Goal: Transaction & Acquisition: Purchase product/service

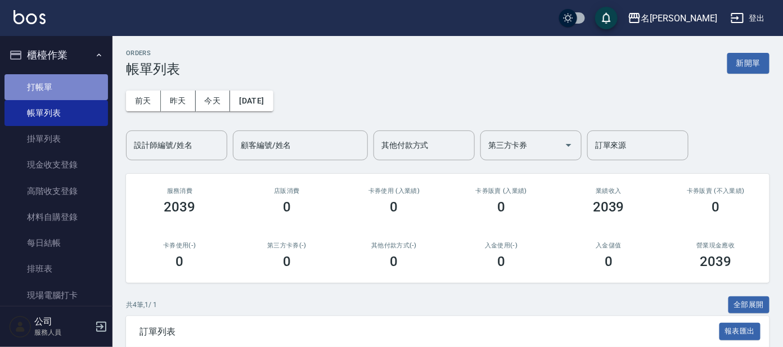
click at [60, 77] on link "打帳單" at bounding box center [57, 87] width 104 height 26
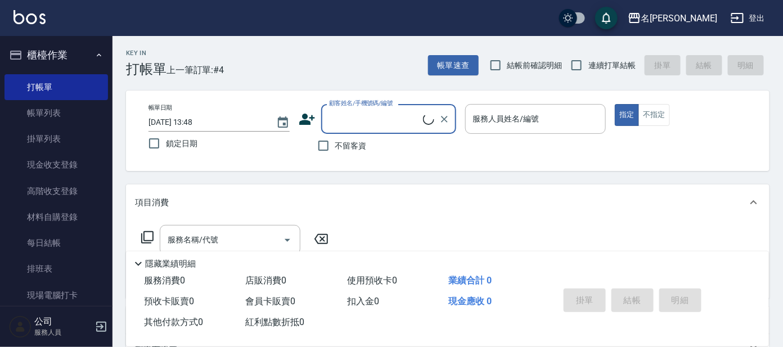
click at [335, 110] on input "顧客姓名/手機號碼/編號" at bounding box center [374, 119] width 97 height 20
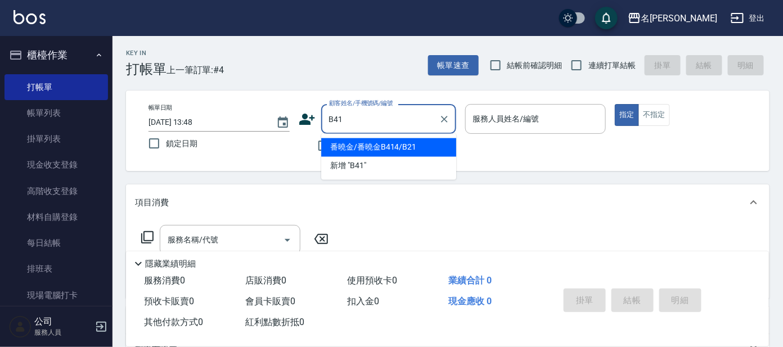
type input "番曉金/番曉金B414/B21"
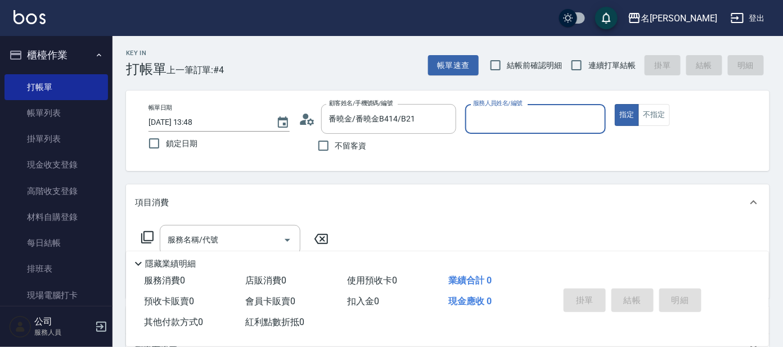
type input "美君-2"
type input "[PERSON_NAME]/[PERSON_NAME]B41/B41"
click at [218, 244] on input "服務名稱/代號" at bounding box center [222, 240] width 114 height 20
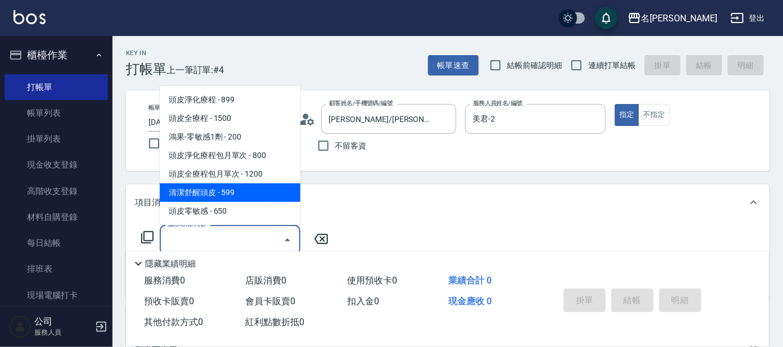
click at [222, 195] on span "清潔舒醒頭皮 - 599" at bounding box center [230, 192] width 141 height 19
type input "清潔舒醒頭皮(110)"
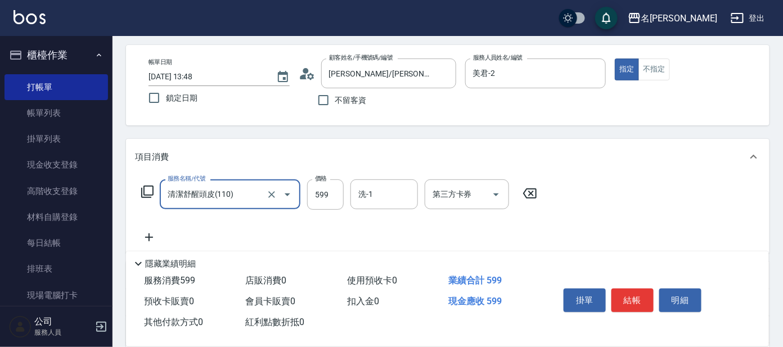
scroll to position [70, 0]
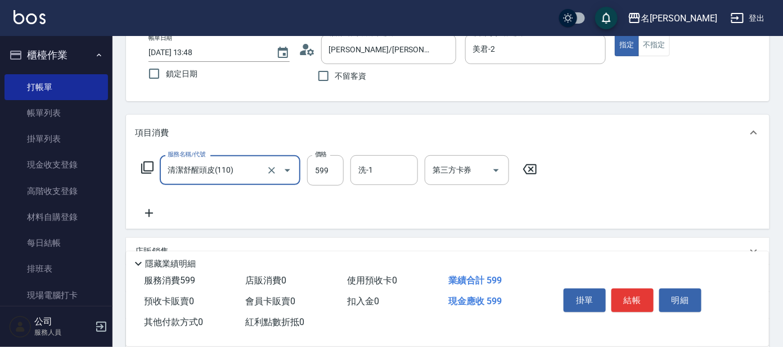
click at [147, 211] on icon at bounding box center [149, 213] width 28 height 14
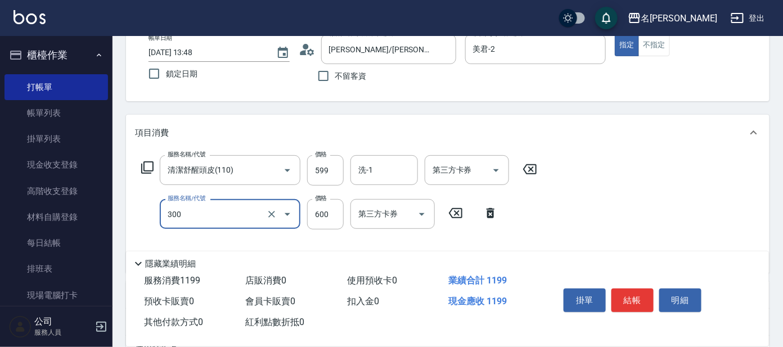
click at [205, 204] on input "300" at bounding box center [214, 214] width 99 height 20
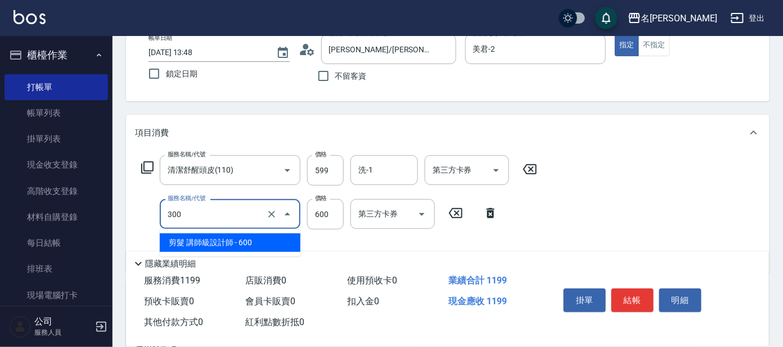
click at [201, 233] on span "剪髮 講師級設計師 - 600" at bounding box center [230, 242] width 141 height 19
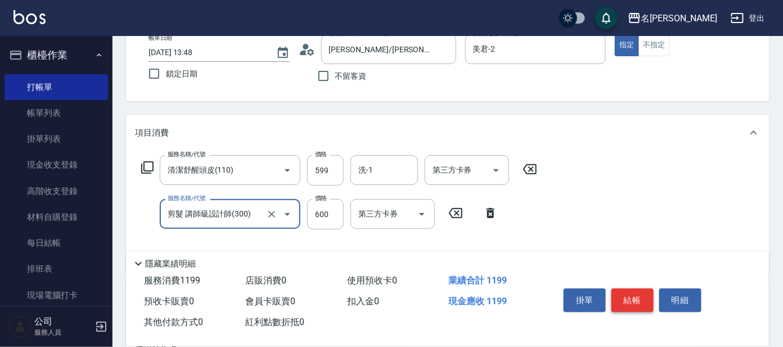
type input "剪髮 講師級設計師(300)"
click at [634, 295] on button "結帳" at bounding box center [633, 301] width 42 height 24
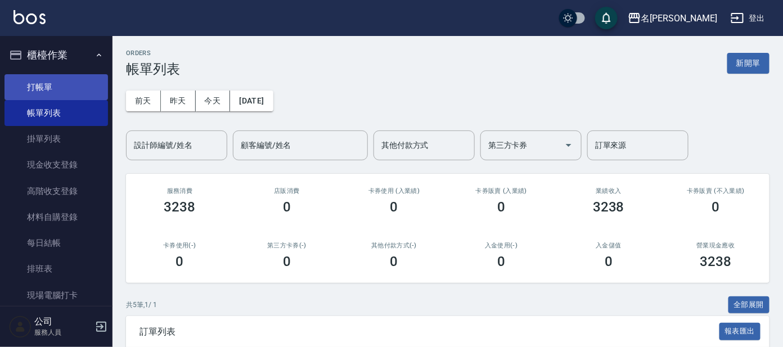
click at [23, 83] on link "打帳單" at bounding box center [57, 87] width 104 height 26
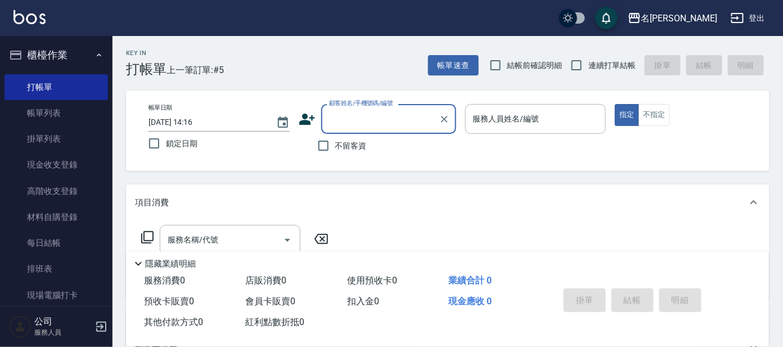
type input "a"
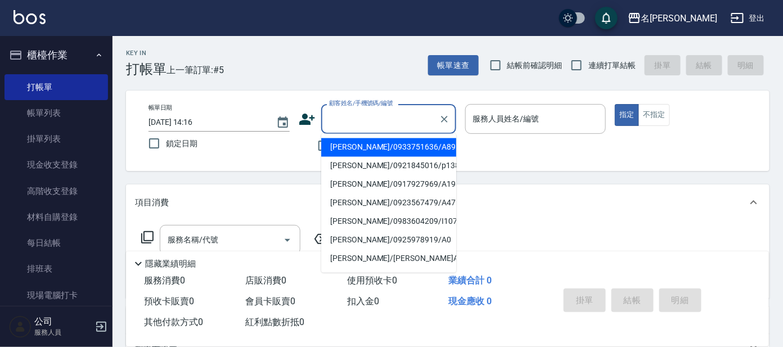
type input "ㄇ"
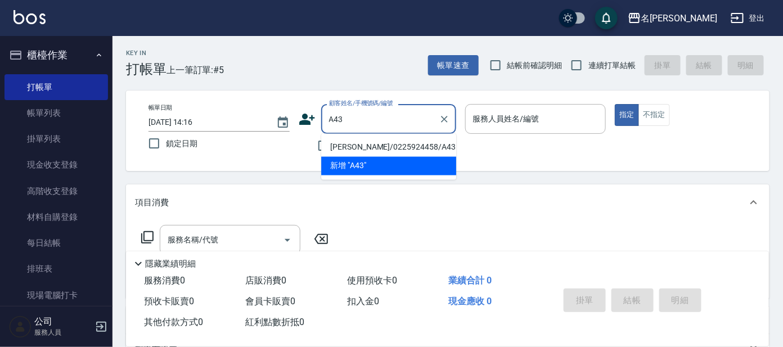
click at [376, 145] on li "[PERSON_NAME]/0225924458/A43" at bounding box center [388, 147] width 135 height 19
type input "[PERSON_NAME]/0225924458/A43"
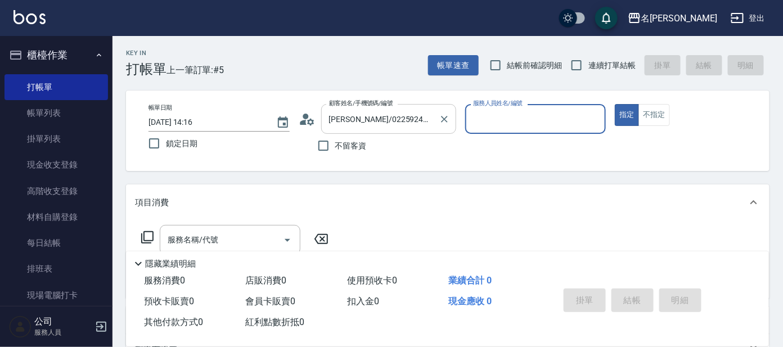
type input "宥里-1"
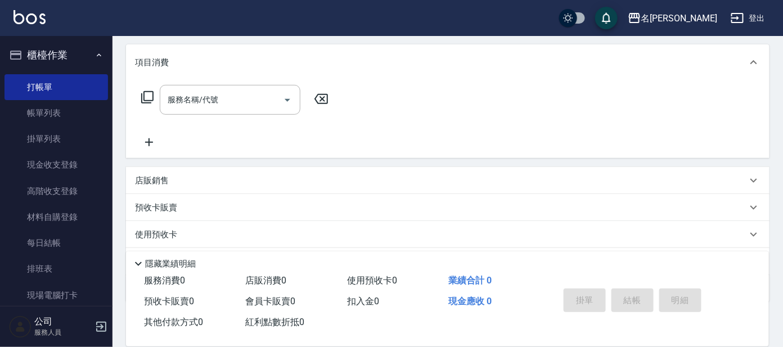
click at [149, 102] on icon at bounding box center [147, 97] width 12 height 12
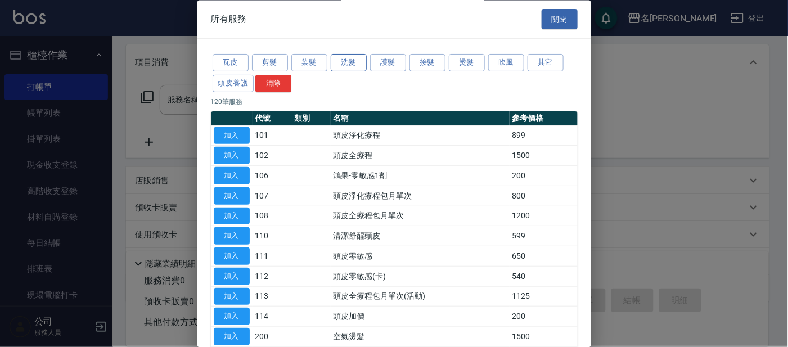
click at [349, 60] on button "洗髮" at bounding box center [349, 63] width 36 height 17
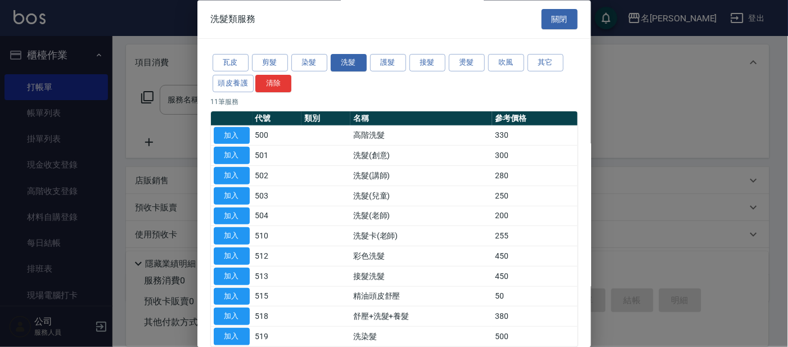
click at [231, 129] on button "加入" at bounding box center [232, 135] width 36 height 17
type input "高階洗髮(500)"
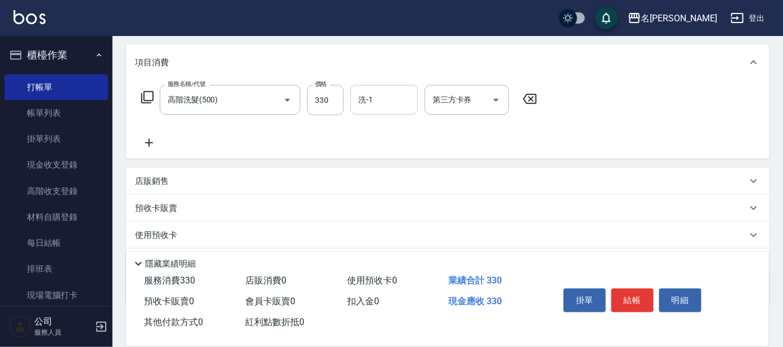
click at [379, 90] on input "洗-1" at bounding box center [384, 100] width 57 height 20
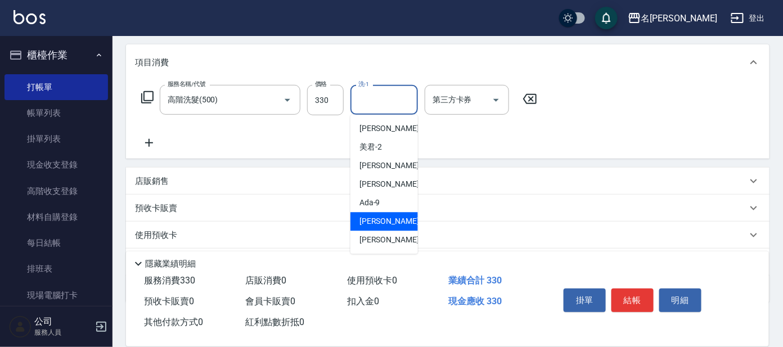
click at [385, 221] on span "[PERSON_NAME] -11" at bounding box center [395, 222] width 71 height 12
type input "[PERSON_NAME]-11"
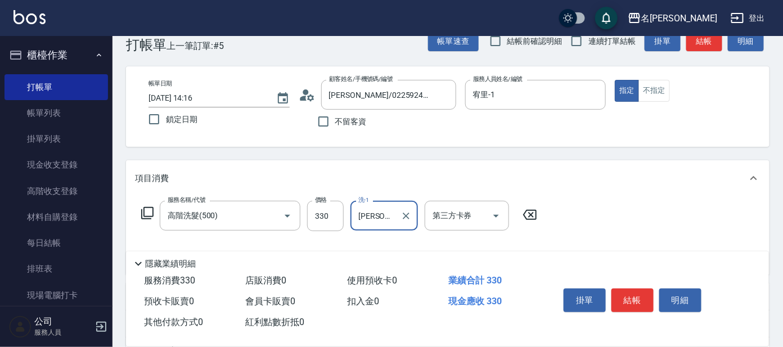
scroll to position [0, 0]
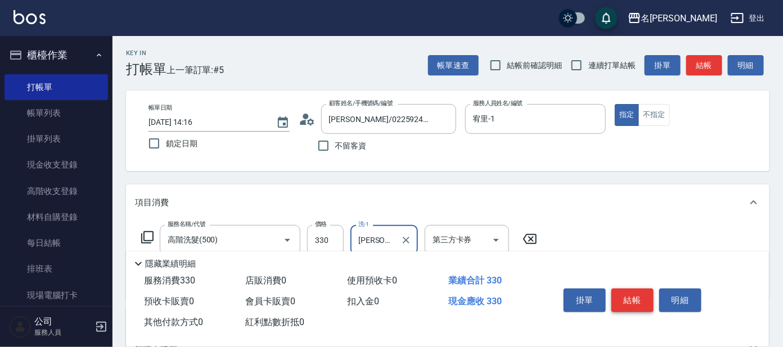
click at [642, 294] on button "結帳" at bounding box center [633, 301] width 42 height 24
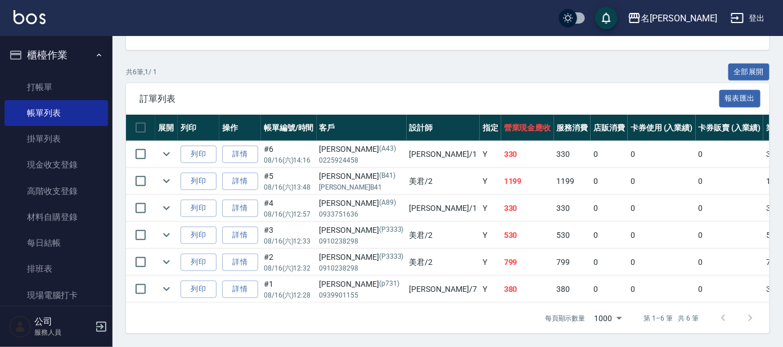
scroll to position [242, 0]
drag, startPoint x: 347, startPoint y: 231, endPoint x: 341, endPoint y: 230, distance: 5.7
click at [346, 236] on p "0910238298" at bounding box center [362, 241] width 84 height 10
click at [71, 97] on link "打帳單" at bounding box center [57, 87] width 104 height 26
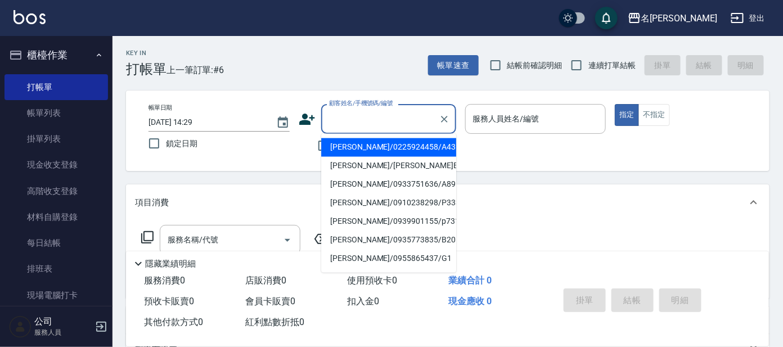
click at [374, 117] on input "顧客姓名/手機號碼/編號" at bounding box center [380, 119] width 108 height 20
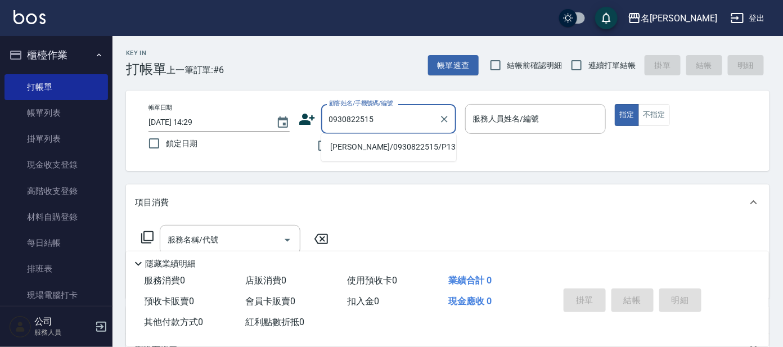
click at [416, 142] on li "[PERSON_NAME]/0930822515/P1336" at bounding box center [388, 147] width 135 height 19
type input "[PERSON_NAME]/0930822515/P1336"
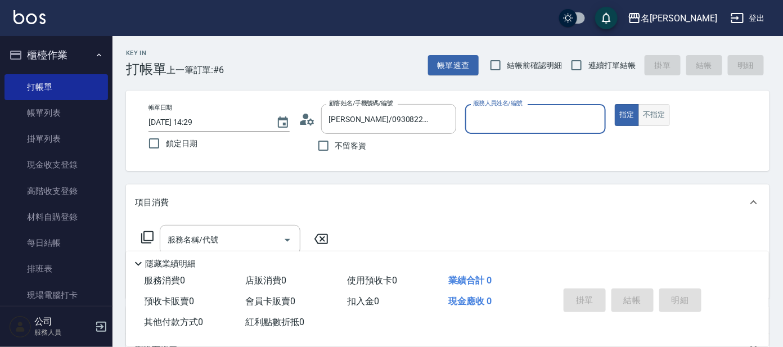
click at [655, 111] on button "不指定" at bounding box center [655, 115] width 32 height 22
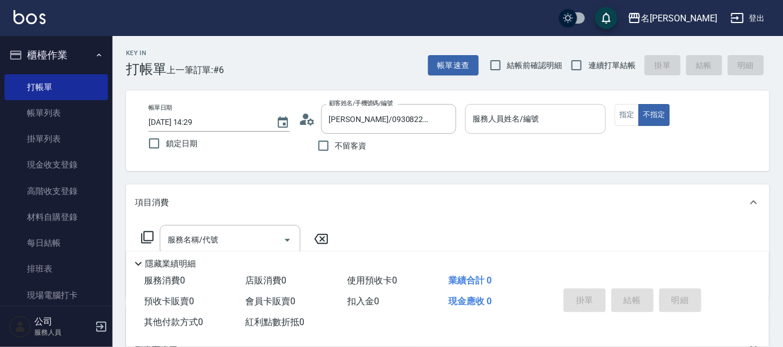
click at [519, 123] on input "服務人員姓名/編號" at bounding box center [535, 119] width 131 height 20
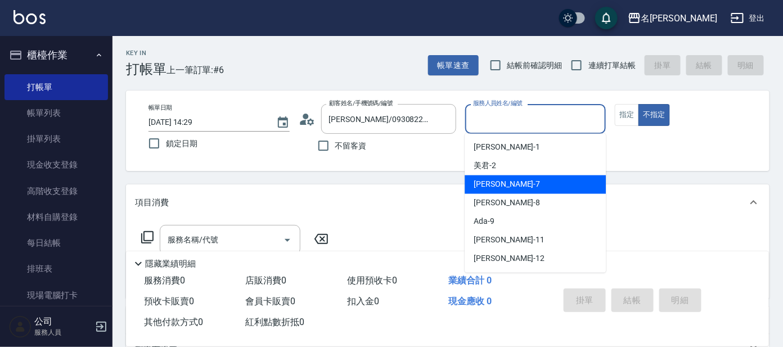
click at [513, 176] on div "[PERSON_NAME] -7" at bounding box center [535, 185] width 141 height 19
type input "[PERSON_NAME]-7"
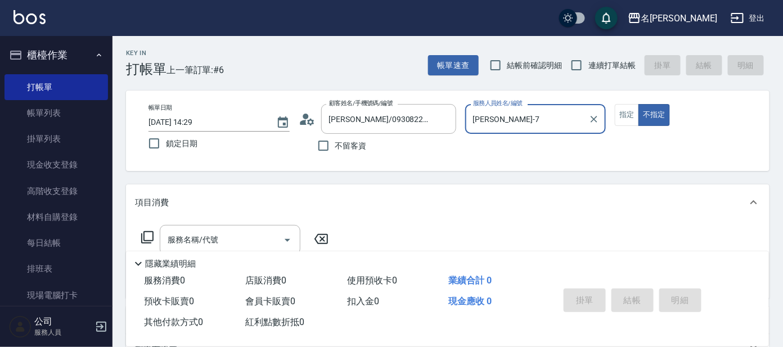
click at [147, 231] on icon at bounding box center [147, 237] width 12 height 12
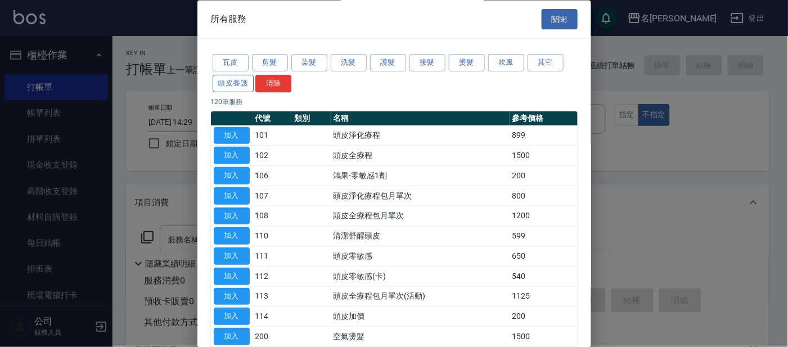
click at [235, 80] on button "頭皮養護" at bounding box center [234, 83] width 42 height 17
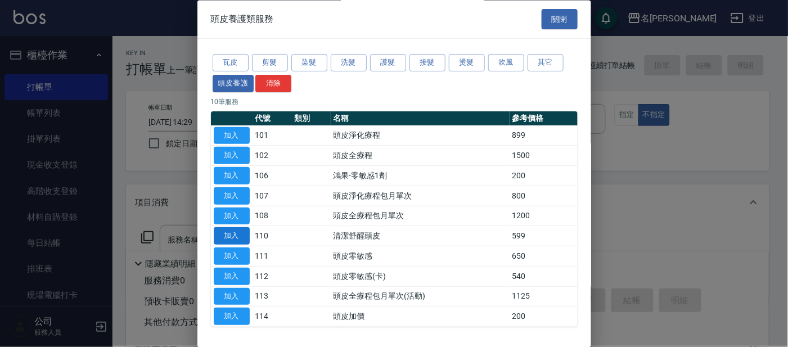
drag, startPoint x: 233, startPoint y: 236, endPoint x: 237, endPoint y: 231, distance: 6.4
click at [233, 235] on button "加入" at bounding box center [232, 236] width 36 height 17
type input "清潔舒醒頭皮(110)"
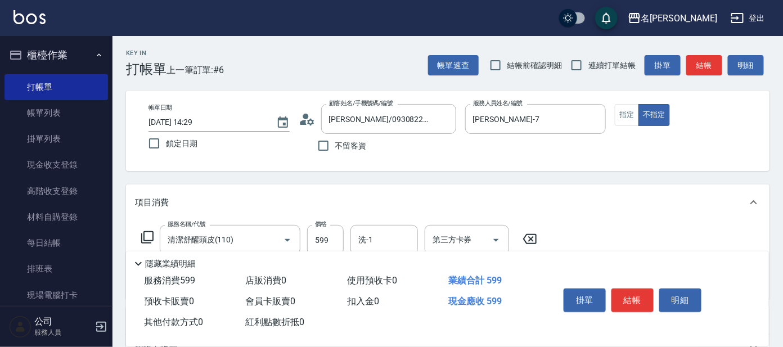
scroll to position [70, 0]
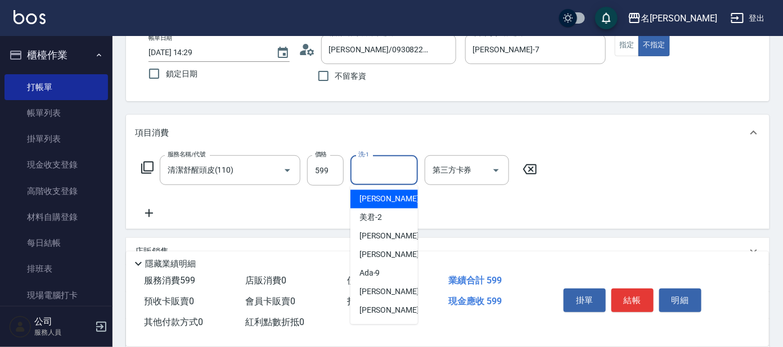
click at [399, 168] on input "洗-1" at bounding box center [384, 170] width 57 height 20
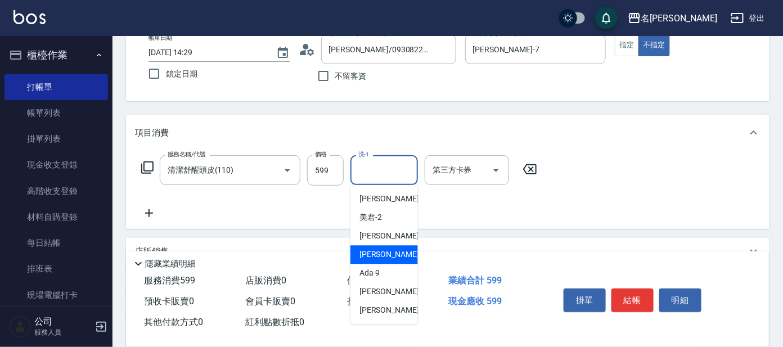
scroll to position [56, 0]
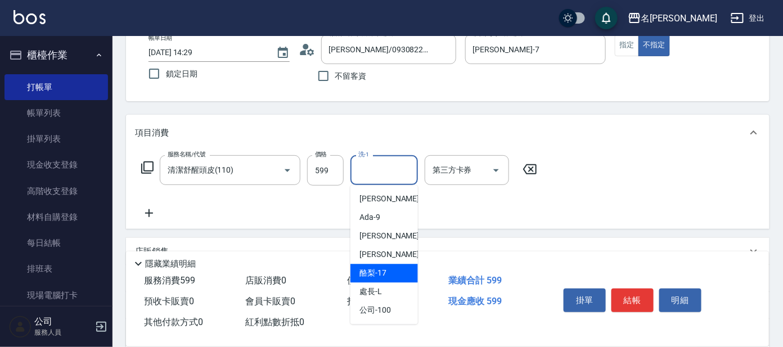
click at [371, 272] on span "酪梨 -17" at bounding box center [373, 274] width 27 height 12
type input "酪梨-17"
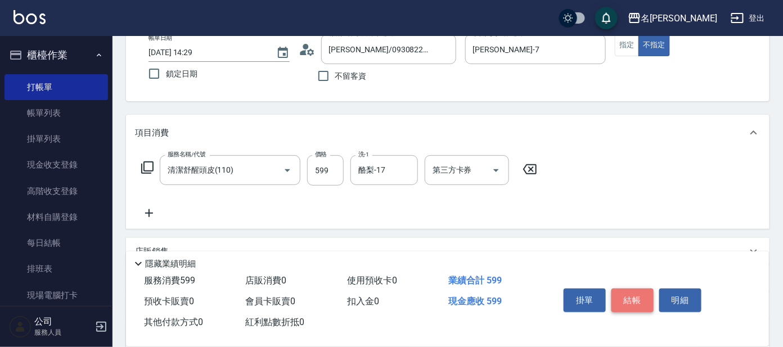
click at [633, 291] on button "結帳" at bounding box center [633, 301] width 42 height 24
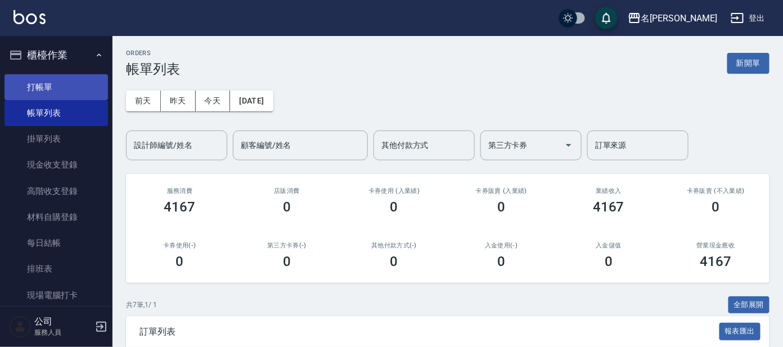
click at [51, 89] on link "打帳單" at bounding box center [57, 87] width 104 height 26
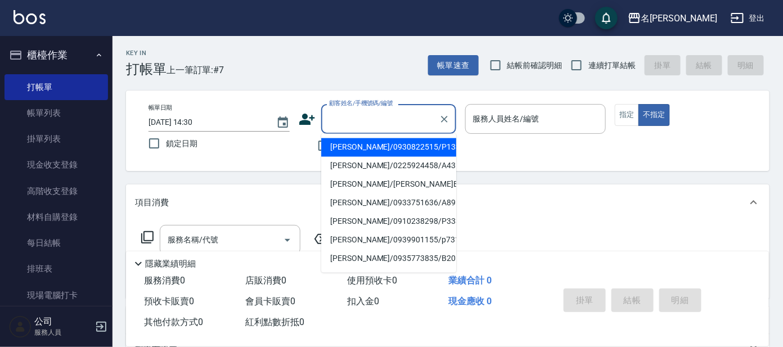
click at [371, 115] on input "顧客姓名/手機號碼/編號" at bounding box center [380, 119] width 108 height 20
click at [430, 146] on li "[PERSON_NAME]/0930822515/P1336" at bounding box center [388, 147] width 135 height 19
type input "[PERSON_NAME]/0930822515/P1336"
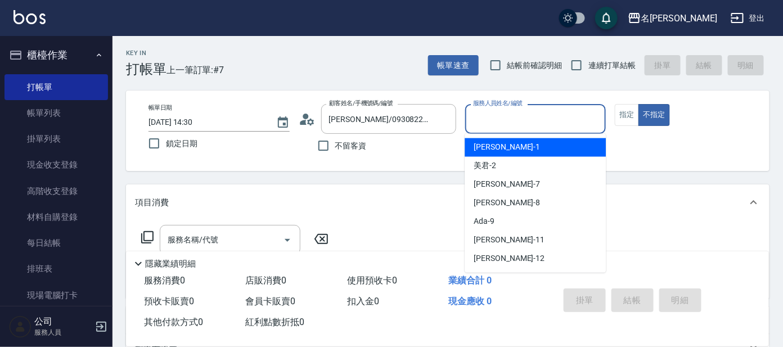
click at [558, 127] on input "服務人員姓名/編號" at bounding box center [535, 119] width 131 height 20
click at [549, 147] on div "[PERSON_NAME] -1" at bounding box center [535, 147] width 141 height 19
type input "宥里-1"
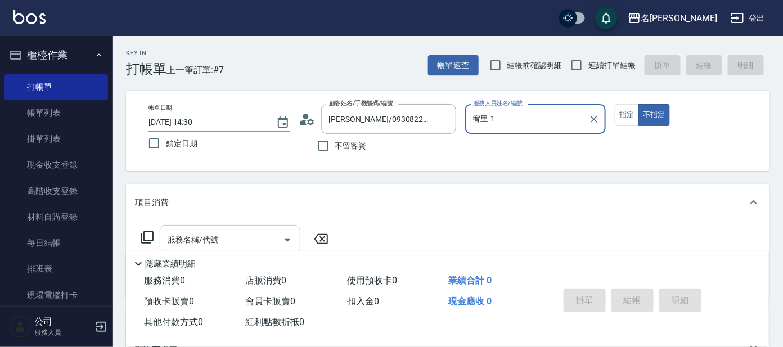
click at [205, 237] on input "服務名稱/代號" at bounding box center [222, 240] width 114 height 20
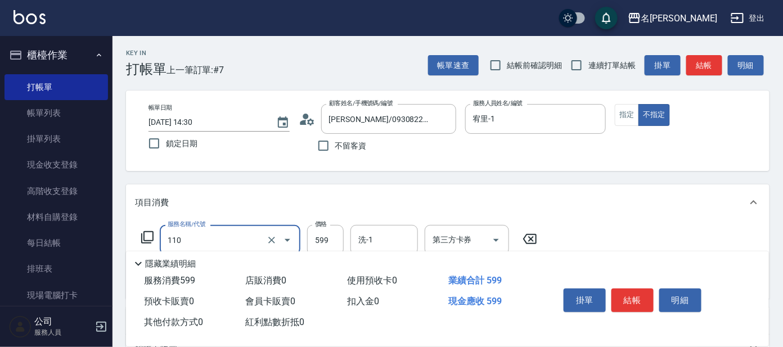
type input "清潔舒醒頭皮(110)"
click at [379, 232] on input "洗-1" at bounding box center [384, 240] width 57 height 20
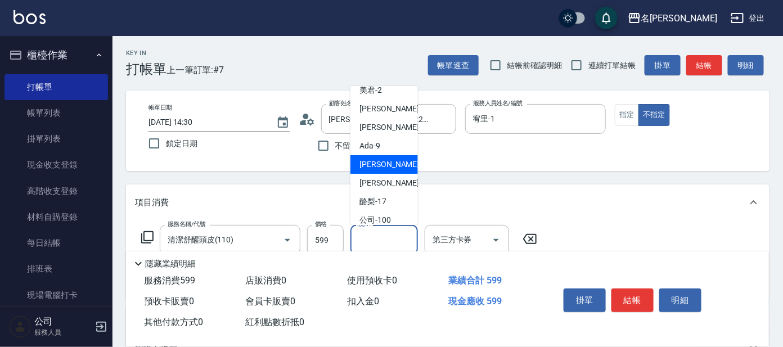
scroll to position [56, 0]
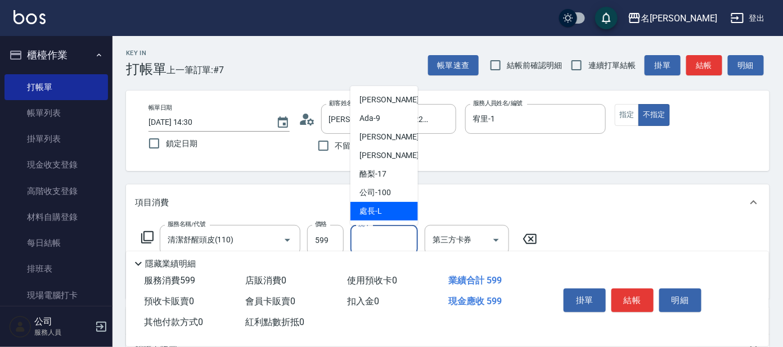
click at [389, 202] on div "處長 -L" at bounding box center [385, 211] width 68 height 19
type input "處長-L"
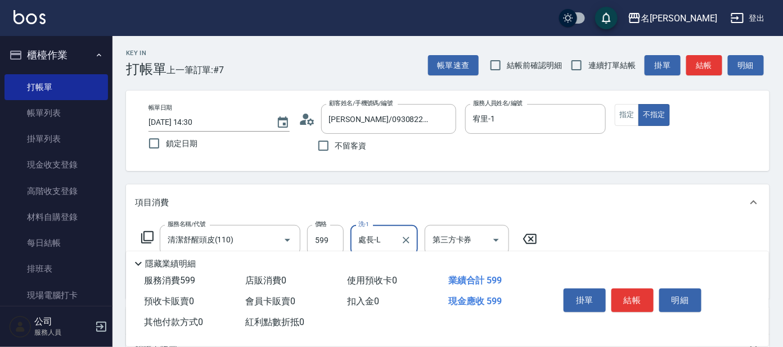
scroll to position [70, 0]
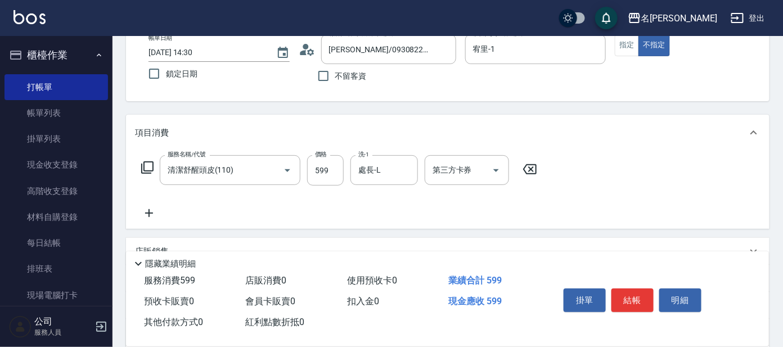
click at [144, 168] on icon at bounding box center [147, 167] width 12 height 12
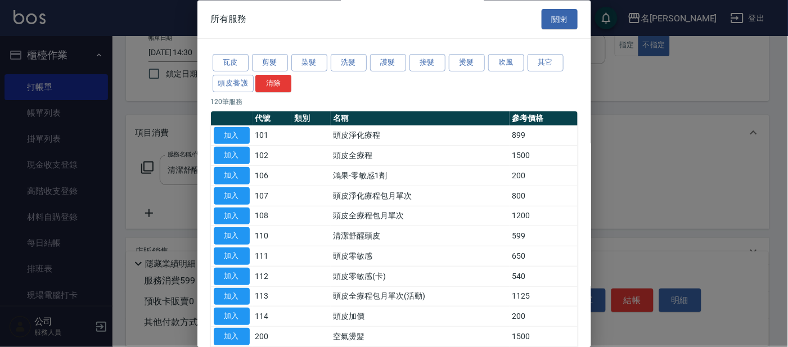
click at [527, 54] on div "瓦皮 剪髮 染髮 洗髮 護髮 接髮 燙髮 吹風 其它 頭皮養護 清除" at bounding box center [394, 74] width 367 height 42
click at [532, 56] on button "其它" at bounding box center [546, 63] width 36 height 17
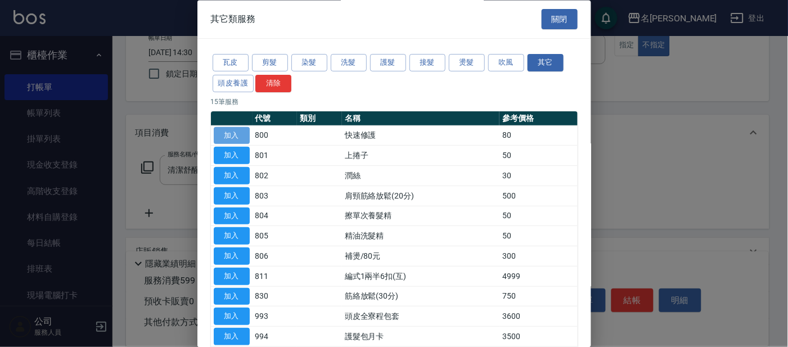
click at [240, 130] on button "加入" at bounding box center [232, 135] width 36 height 17
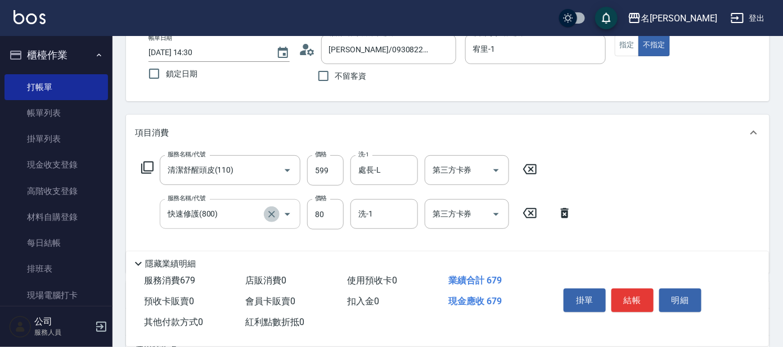
click at [271, 218] on icon "Clear" at bounding box center [271, 214] width 11 height 11
type input "快速修護(800)"
click at [272, 215] on icon "Clear" at bounding box center [271, 214] width 11 height 11
click at [287, 215] on icon "Open" at bounding box center [288, 215] width 14 height 14
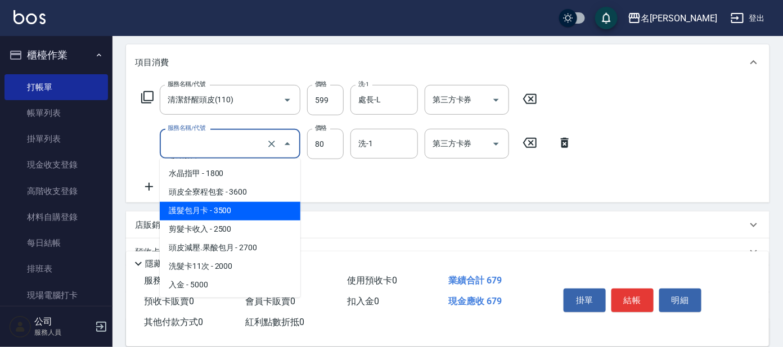
scroll to position [210, 0]
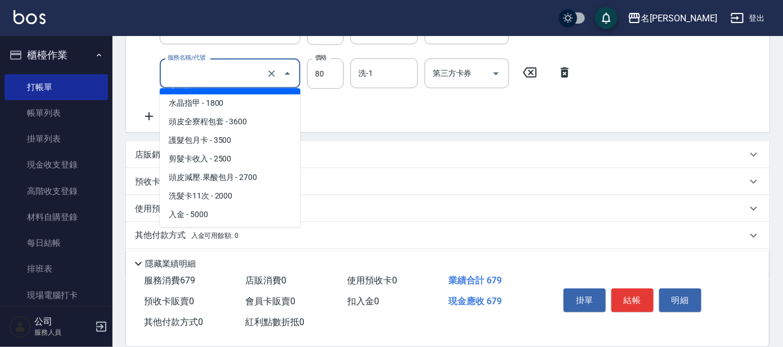
click at [223, 73] on input "服務名稱/代號" at bounding box center [214, 74] width 99 height 20
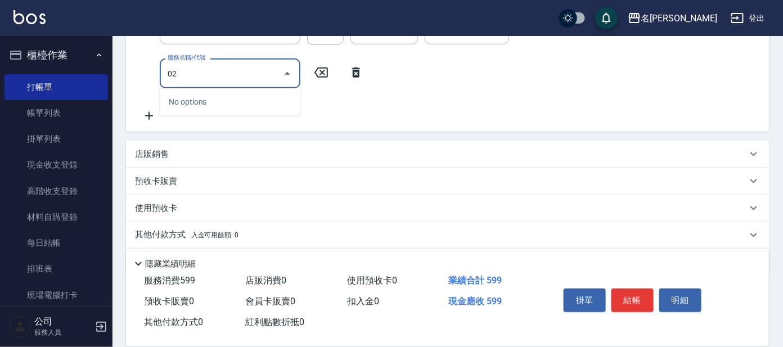
type input "0"
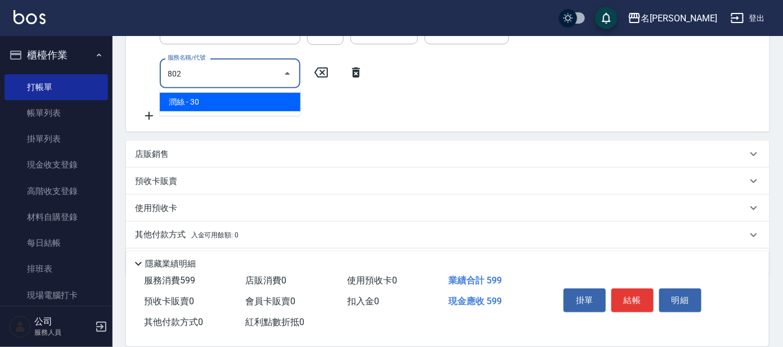
click at [239, 93] on span "潤絲 - 30" at bounding box center [230, 102] width 141 height 19
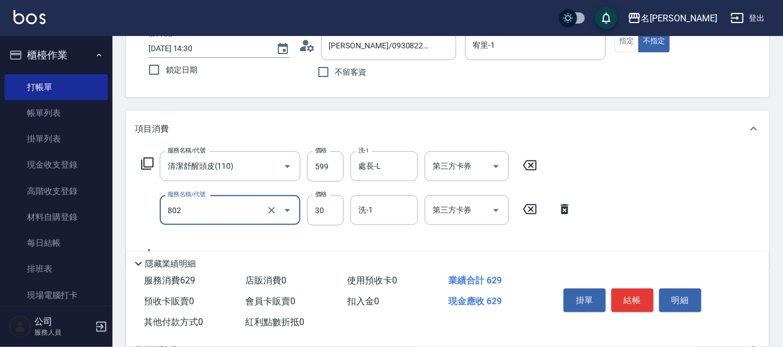
scroll to position [70, 0]
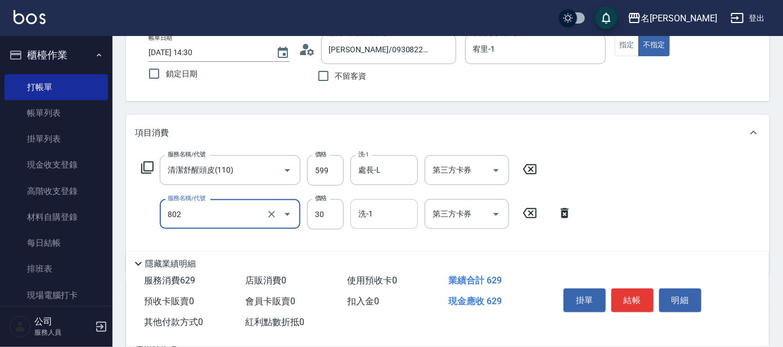
type input "潤絲(802)"
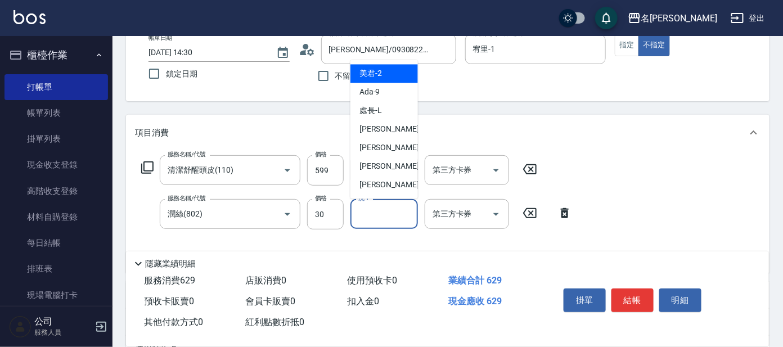
click at [389, 209] on input "洗-1" at bounding box center [384, 214] width 57 height 20
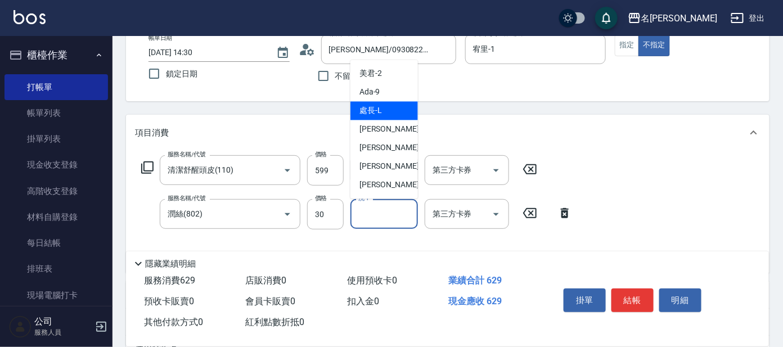
click at [391, 114] on div "處長 -L" at bounding box center [385, 111] width 68 height 19
type input "處長-L"
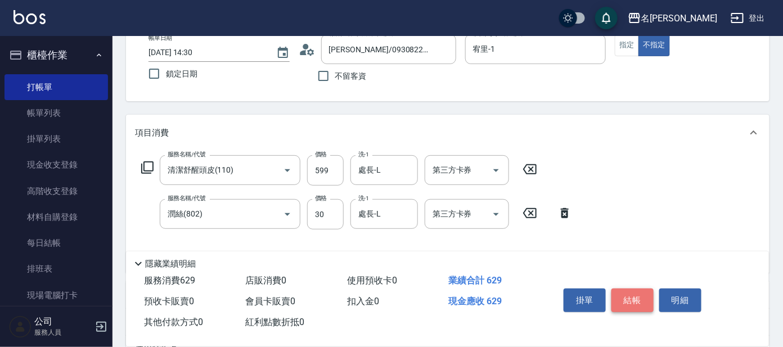
click at [619, 294] on button "結帳" at bounding box center [633, 301] width 42 height 24
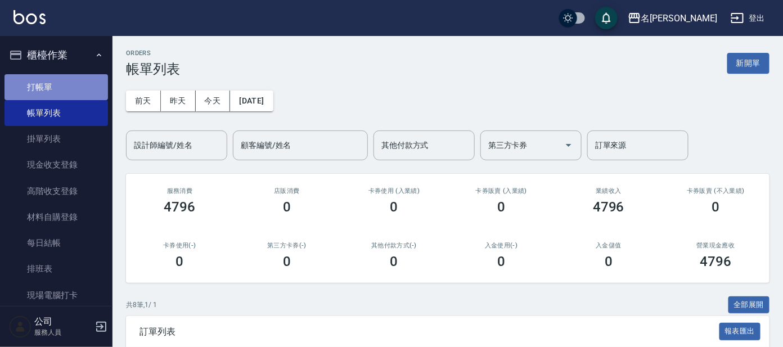
click at [74, 84] on link "打帳單" at bounding box center [57, 87] width 104 height 26
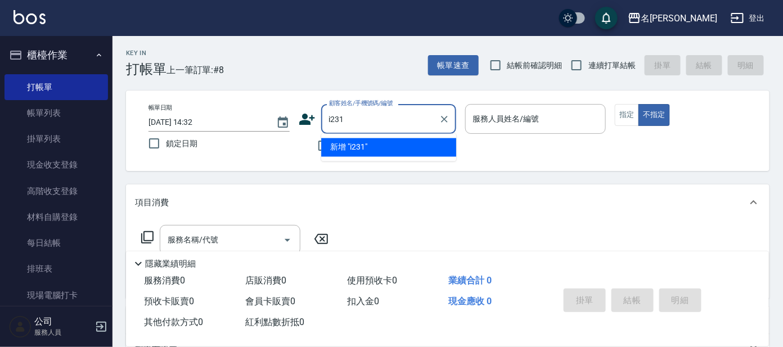
type input "i231"
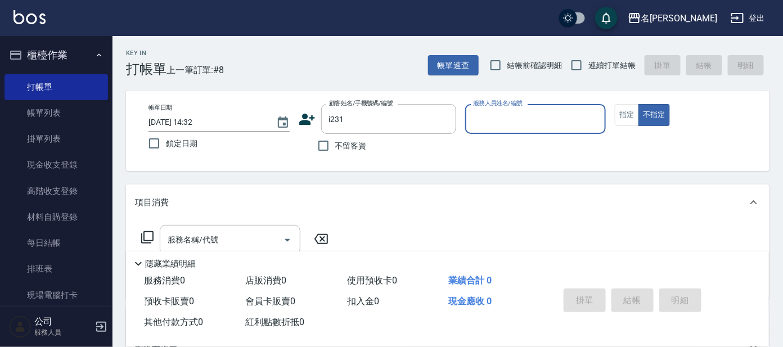
click at [639, 104] on button "不指定" at bounding box center [655, 115] width 32 height 22
type button "false"
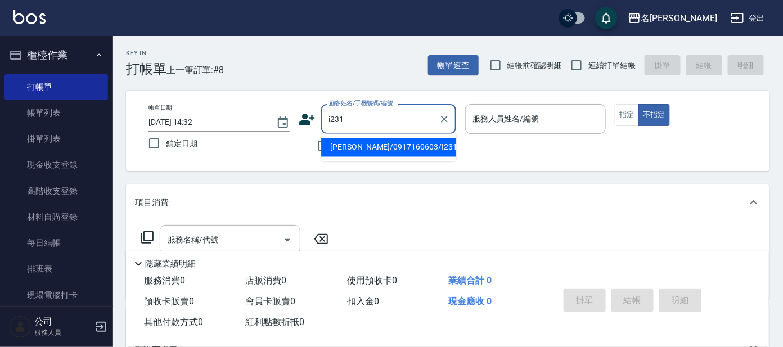
click at [359, 119] on input "i231" at bounding box center [380, 119] width 108 height 20
click at [393, 144] on li "[PERSON_NAME]/0917160603/I231" at bounding box center [388, 147] width 135 height 19
type input "[PERSON_NAME]/0917160603/I231"
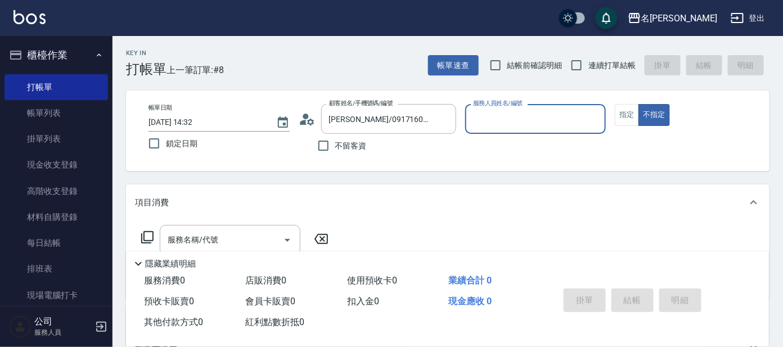
type input "Ada-9"
click at [628, 115] on button "指定" at bounding box center [627, 115] width 24 height 22
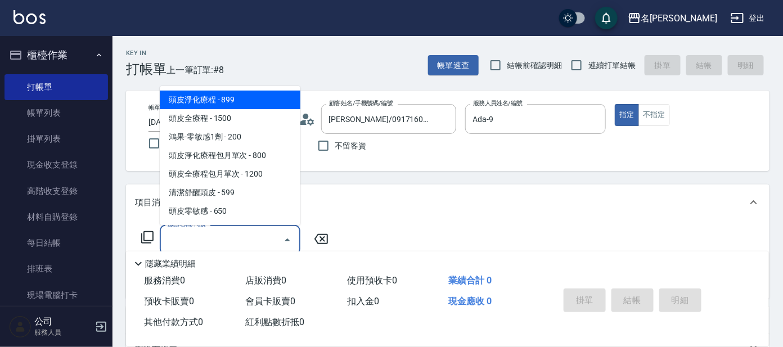
drag, startPoint x: 221, startPoint y: 238, endPoint x: 212, endPoint y: 244, distance: 10.1
click at [219, 238] on input "服務名稱/代號" at bounding box center [222, 240] width 114 height 20
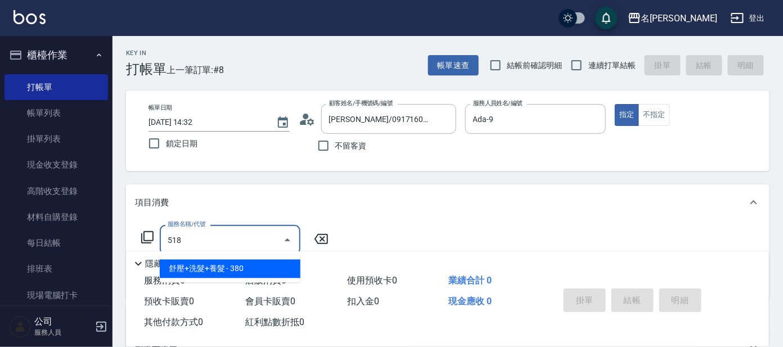
type input "舒壓+洗髮+養髮(518)"
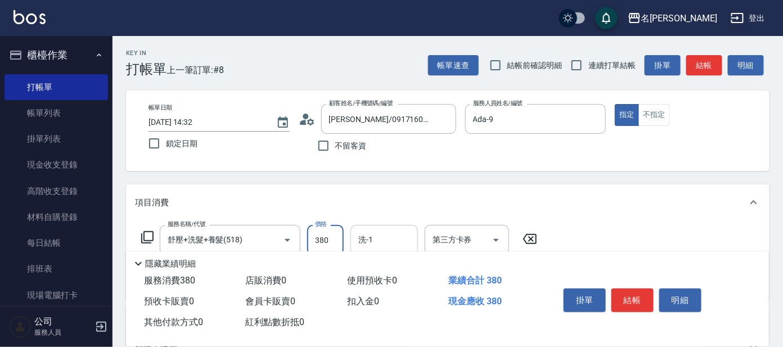
click at [388, 229] on div "洗-1" at bounding box center [385, 240] width 68 height 30
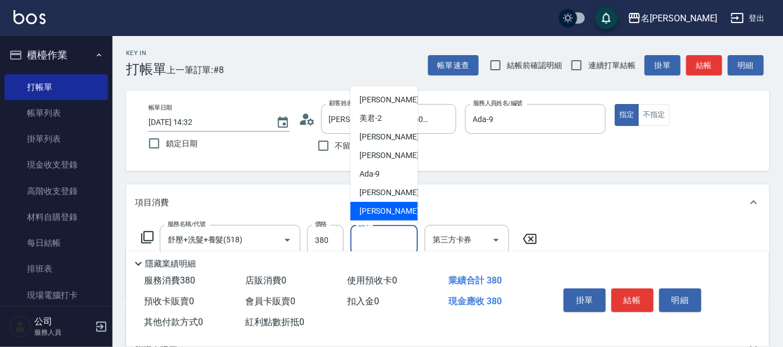
scroll to position [56, 0]
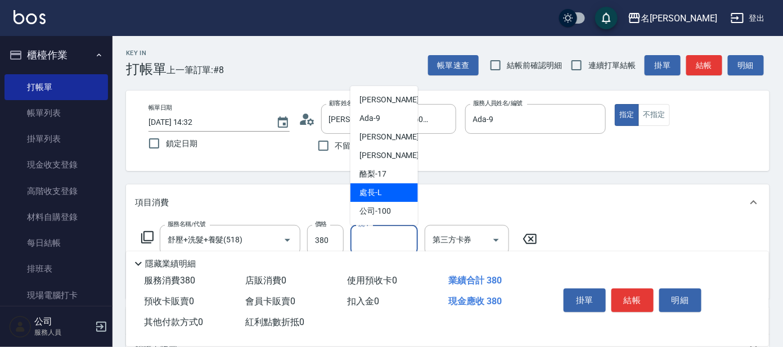
click at [390, 195] on div "處長 -L" at bounding box center [385, 192] width 68 height 19
type input "處長-L"
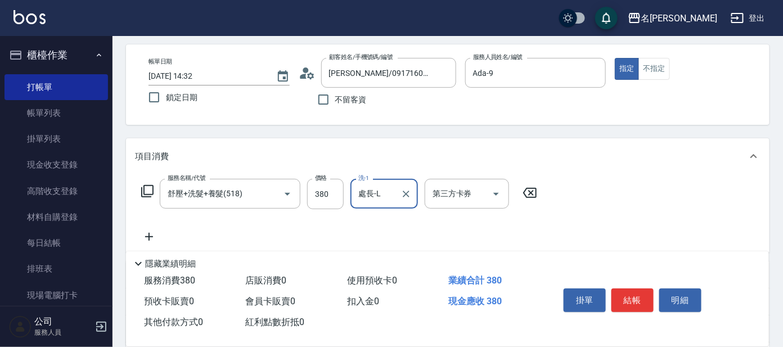
scroll to position [70, 0]
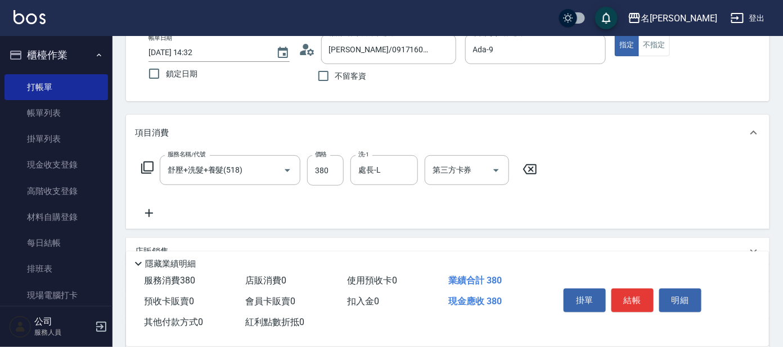
click at [147, 212] on icon at bounding box center [149, 213] width 28 height 14
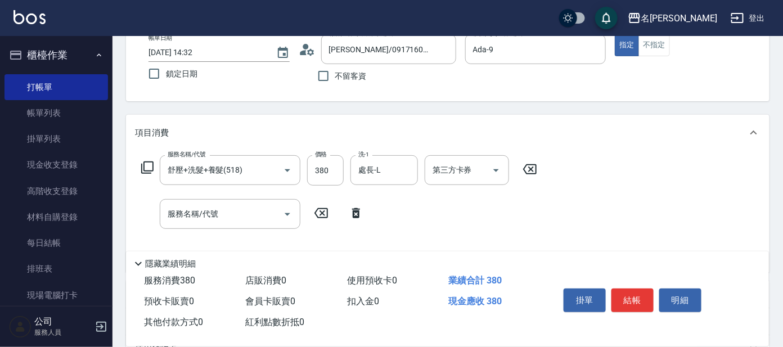
click at [152, 161] on icon at bounding box center [147, 167] width 12 height 12
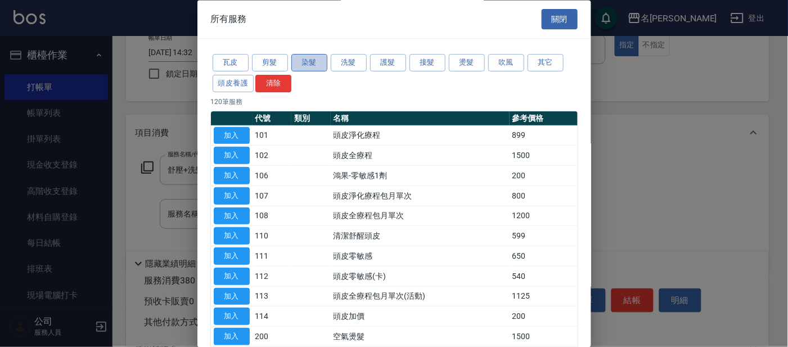
click at [309, 68] on button "染髮" at bounding box center [309, 63] width 36 height 17
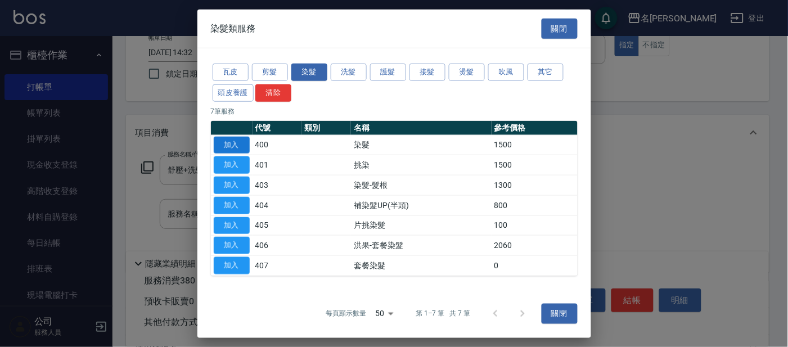
click at [238, 142] on button "加入" at bounding box center [232, 144] width 36 height 17
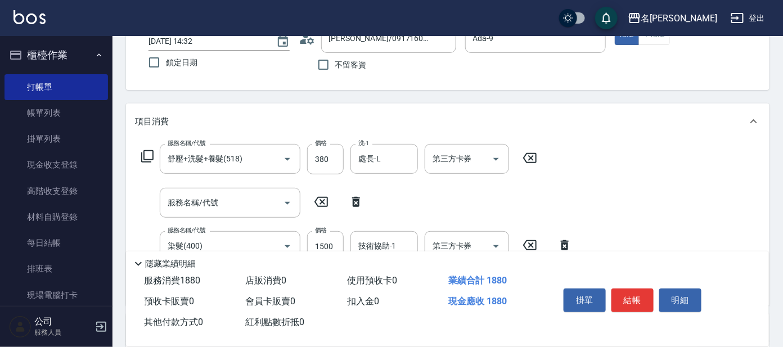
scroll to position [140, 0]
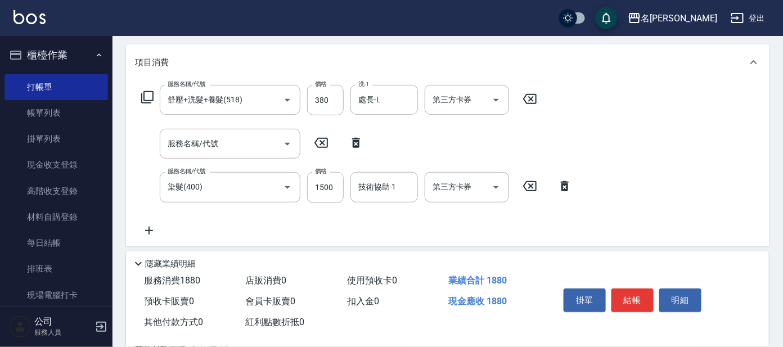
click at [355, 140] on icon at bounding box center [356, 143] width 8 height 10
type input "染髮(400)"
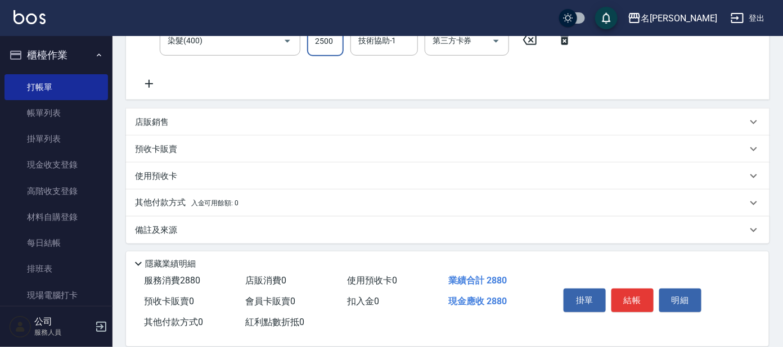
scroll to position [244, 0]
type input "2500"
click at [312, 115] on div "店販銷售" at bounding box center [441, 121] width 612 height 12
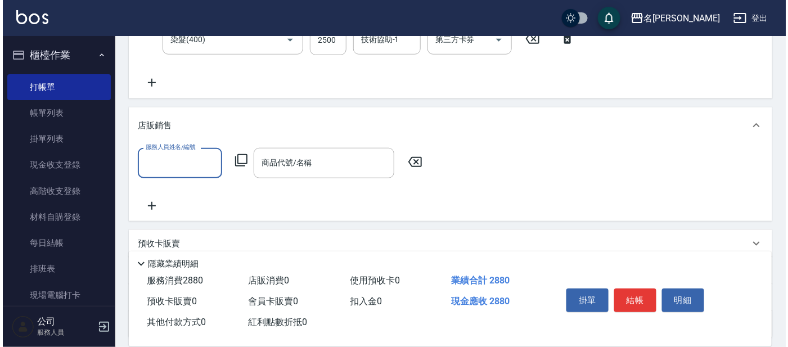
scroll to position [0, 0]
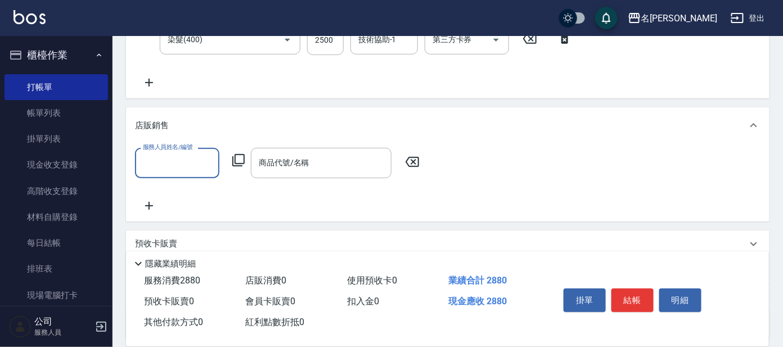
click at [240, 156] on icon at bounding box center [239, 161] width 14 height 14
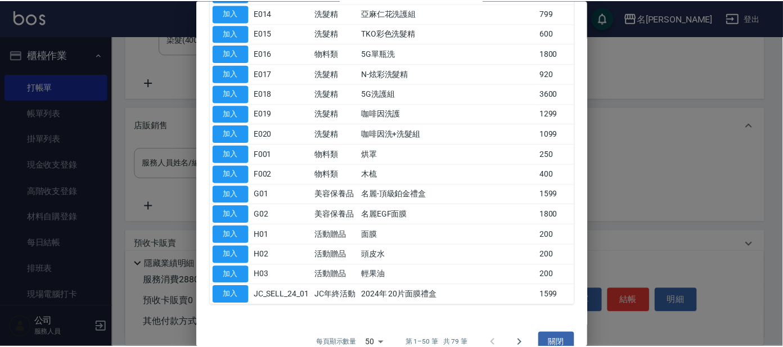
scroll to position [844, 0]
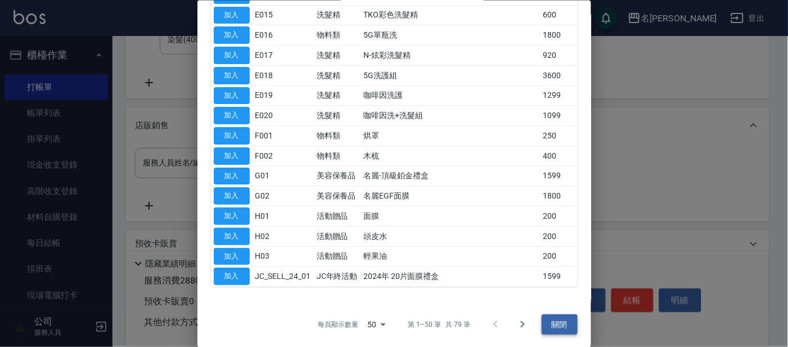
click at [561, 317] on button "關閉" at bounding box center [560, 324] width 36 height 21
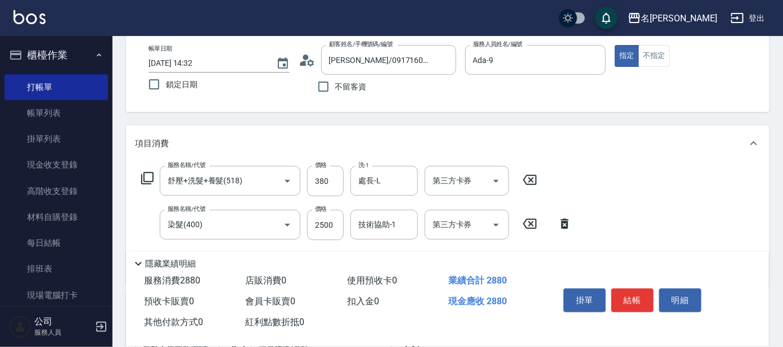
scroll to position [104, 0]
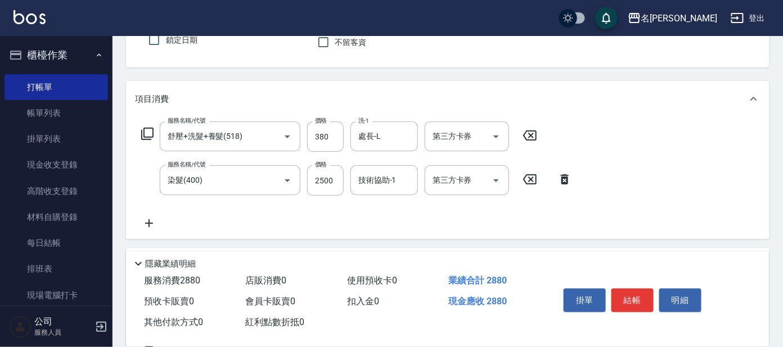
click at [143, 134] on icon at bounding box center [148, 134] width 14 height 14
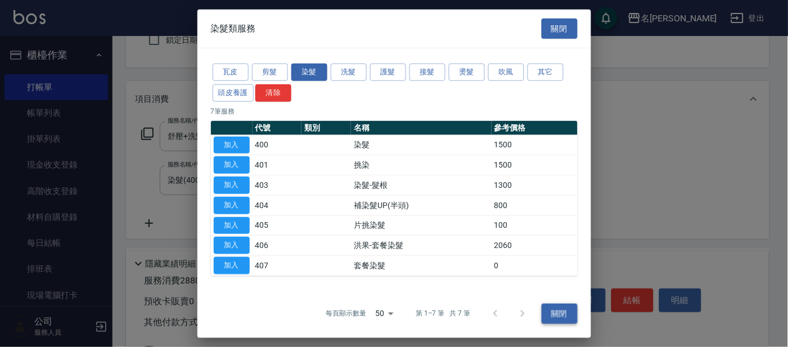
click at [574, 309] on button "關閉" at bounding box center [560, 313] width 36 height 21
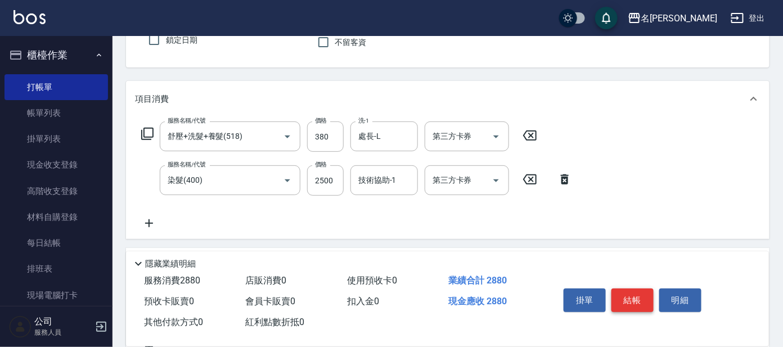
click at [625, 295] on button "結帳" at bounding box center [633, 301] width 42 height 24
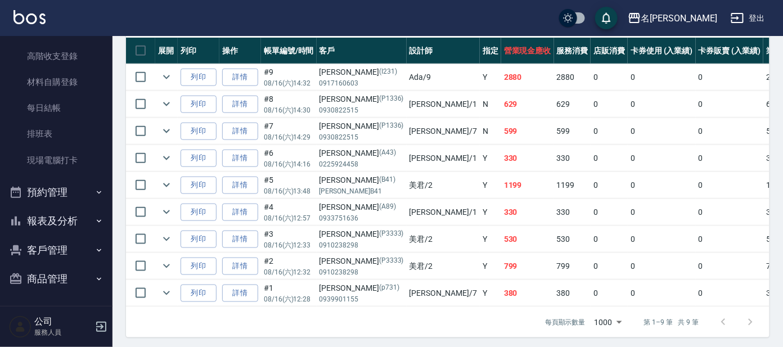
scroll to position [323, 0]
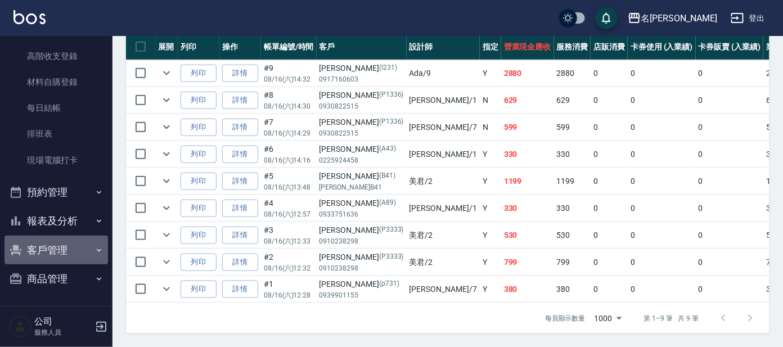
click at [59, 247] on button "客戶管理" at bounding box center [57, 250] width 104 height 29
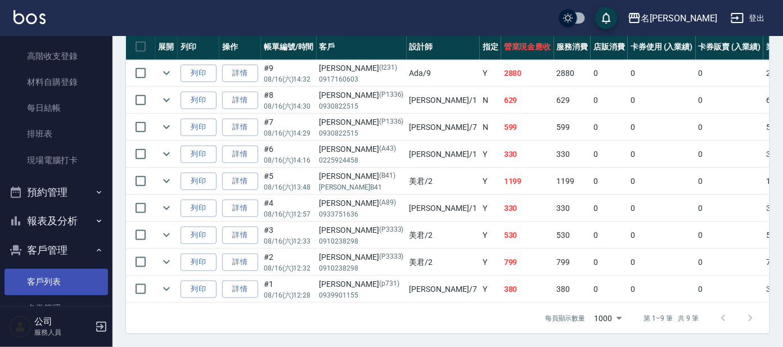
click at [34, 281] on link "客戶列表" at bounding box center [57, 282] width 104 height 26
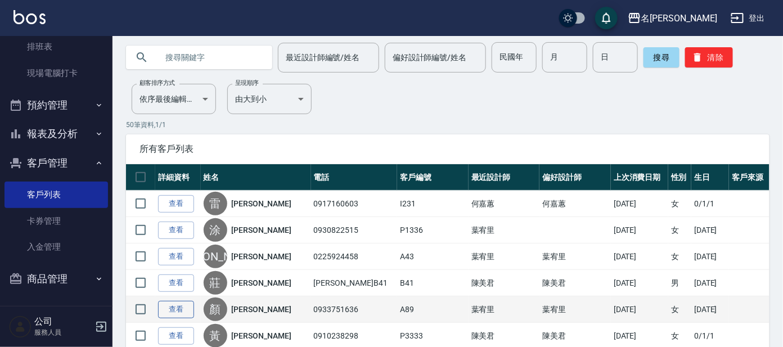
scroll to position [70, 0]
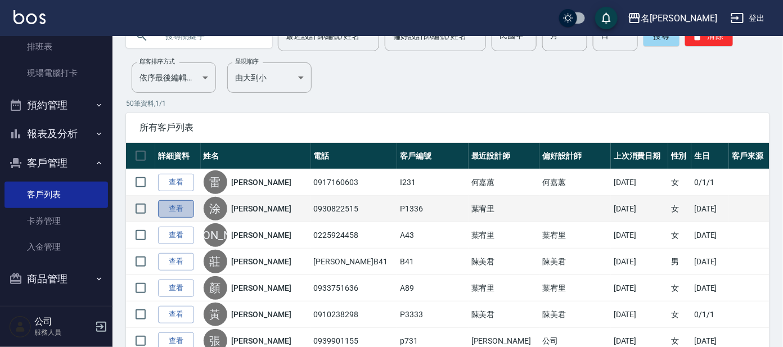
click at [169, 209] on link "查看" at bounding box center [176, 208] width 36 height 17
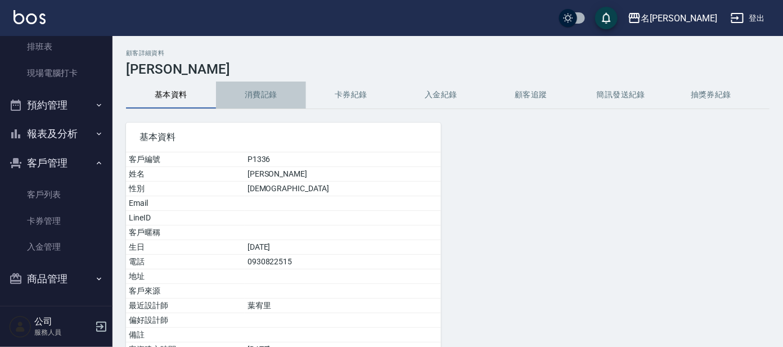
click at [268, 98] on button "消費記錄" at bounding box center [261, 95] width 90 height 27
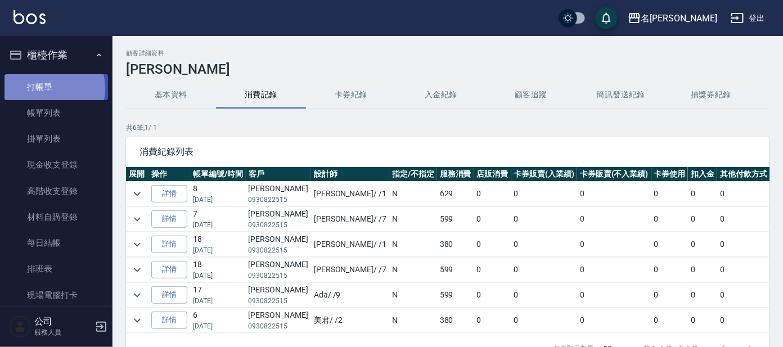
click at [41, 88] on link "打帳單" at bounding box center [57, 87] width 104 height 26
